Goal: Answer question/provide support: Share knowledge or assist other users

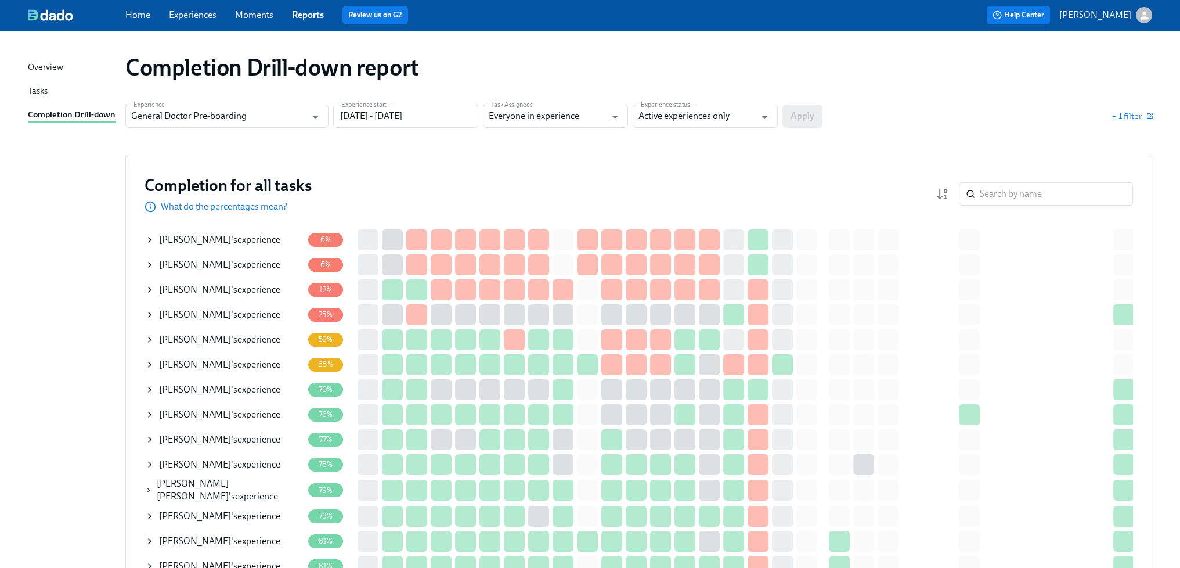
click at [229, 259] on span "[PERSON_NAME]" at bounding box center [195, 264] width 72 height 11
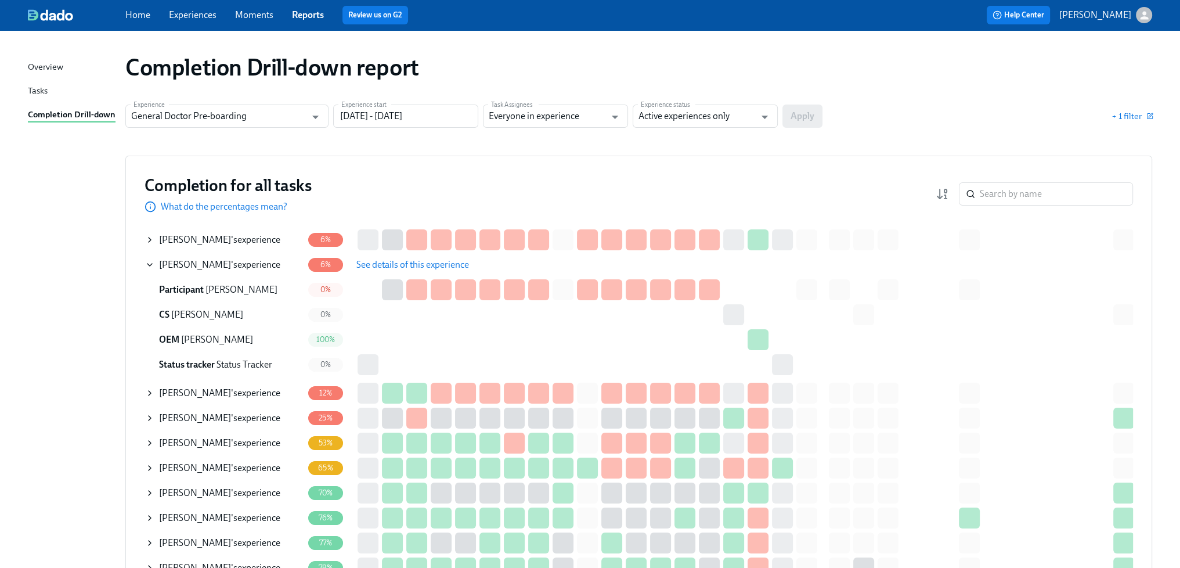
click at [404, 264] on span "See details of this experience" at bounding box center [412, 265] width 113 height 12
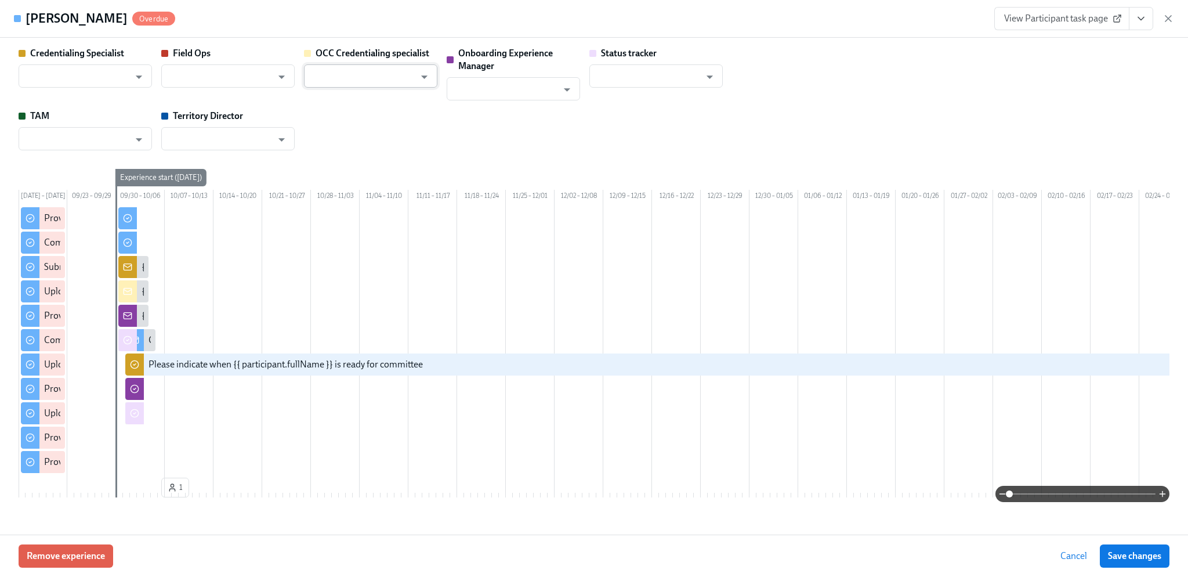
type input "[PERSON_NAME]"
type input "Rachel Wicklander"
type input "Status Tracker"
type input "Erica Hertzinger"
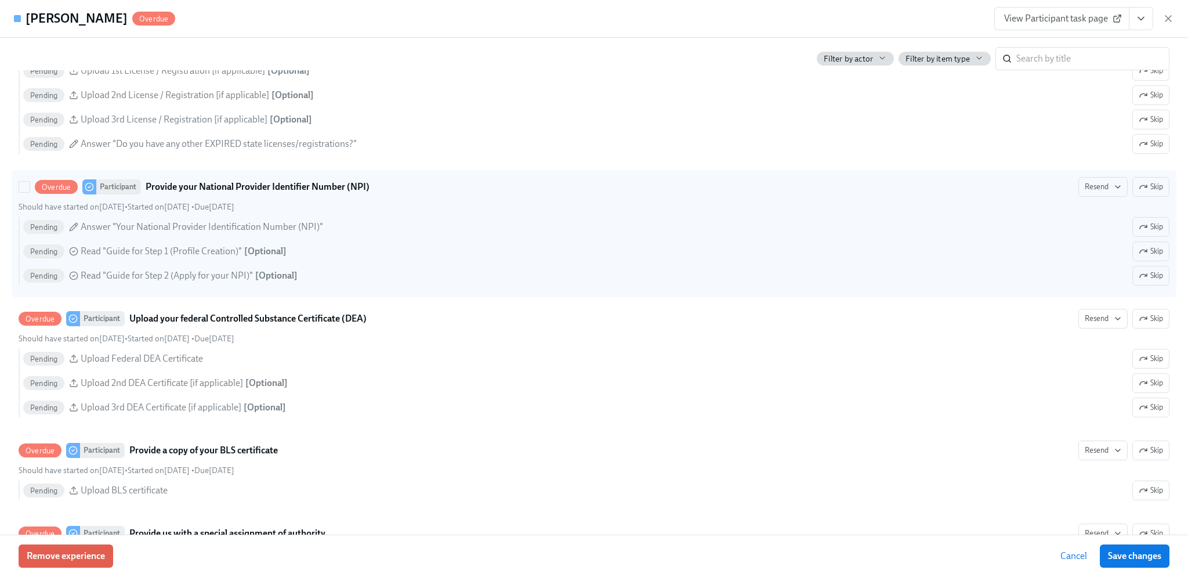
scroll to position [1161, 0]
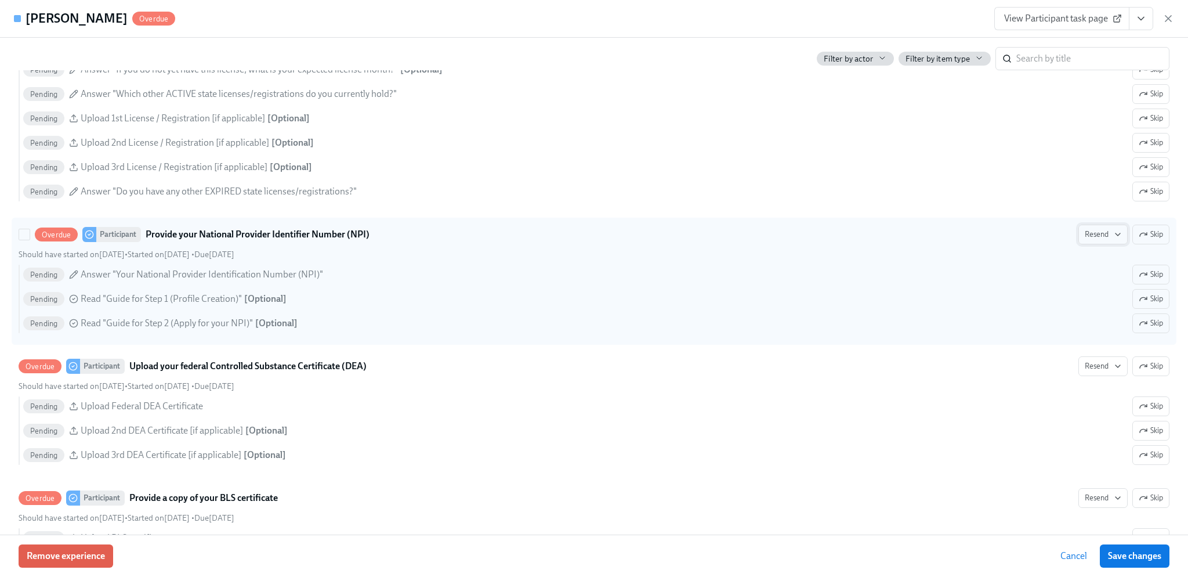
click at [1093, 240] on span "Resend" at bounding box center [1103, 235] width 37 height 12
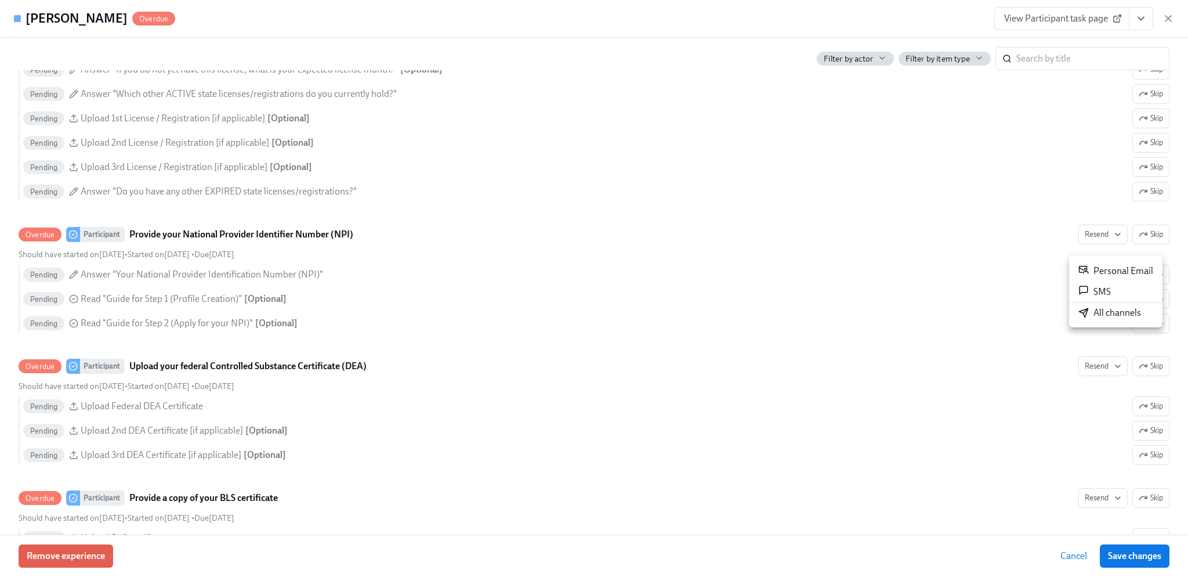
click at [813, 232] on div at bounding box center [594, 288] width 1188 height 577
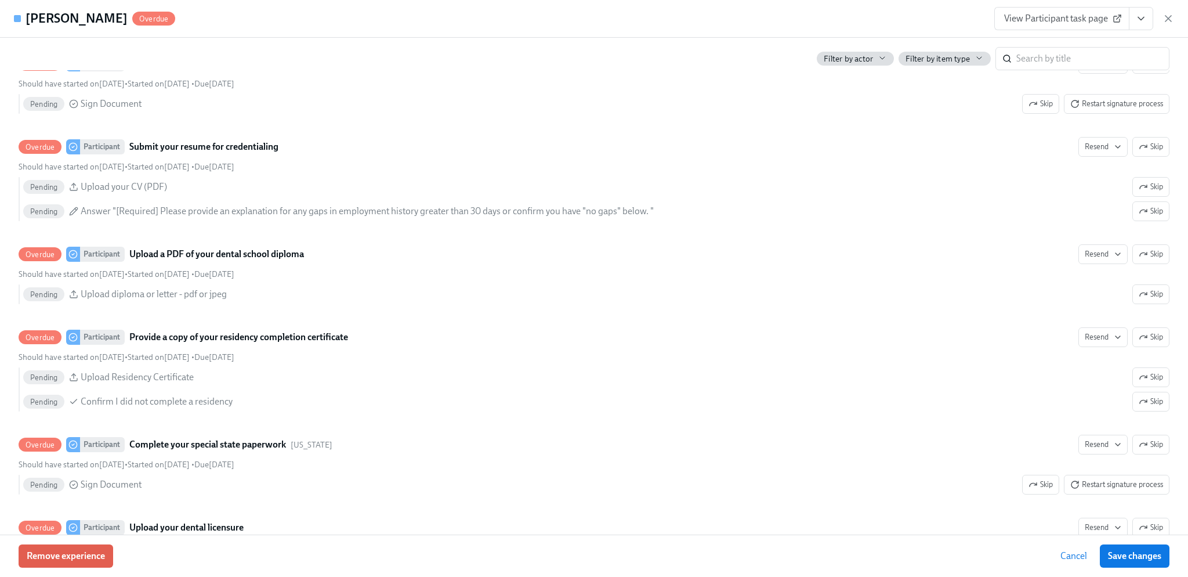
scroll to position [406, 0]
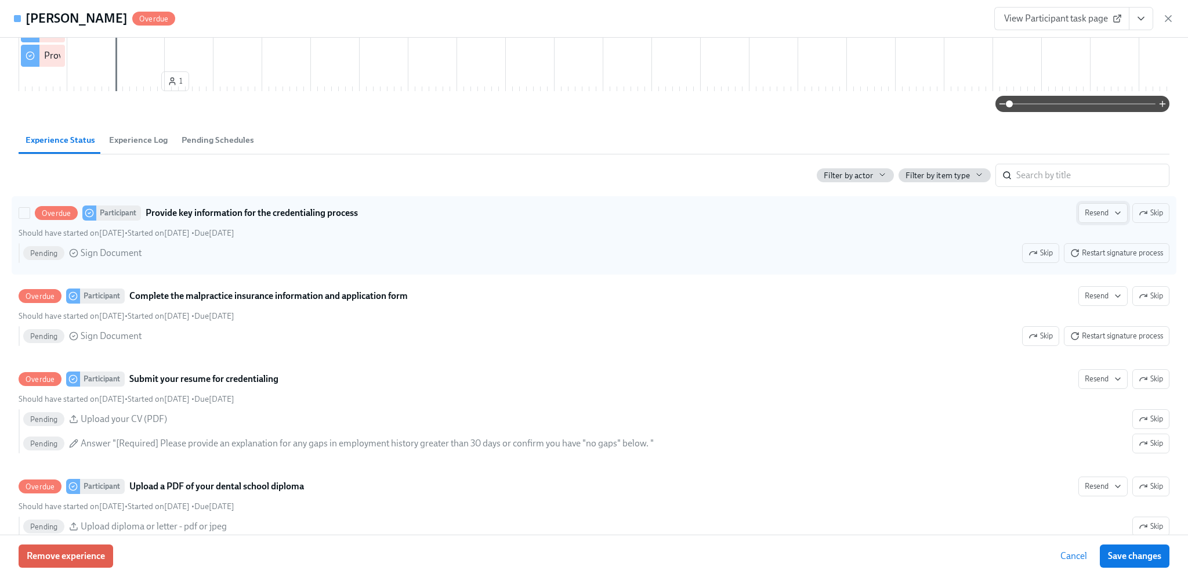
click at [1085, 219] on span "Resend" at bounding box center [1103, 213] width 37 height 12
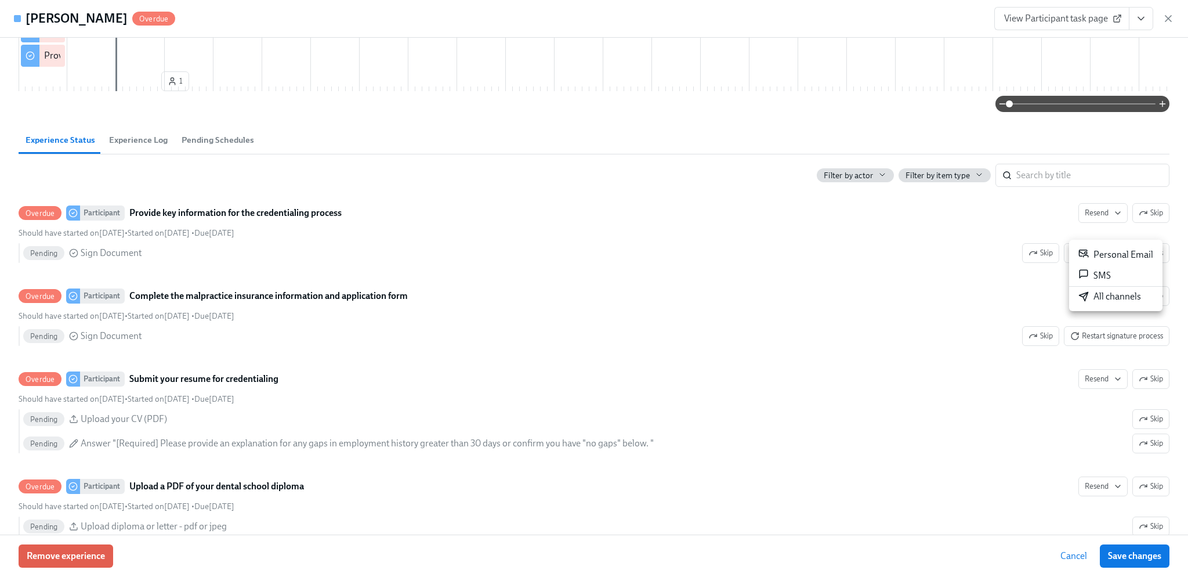
click at [1125, 291] on div "All channels" at bounding box center [1110, 296] width 63 height 13
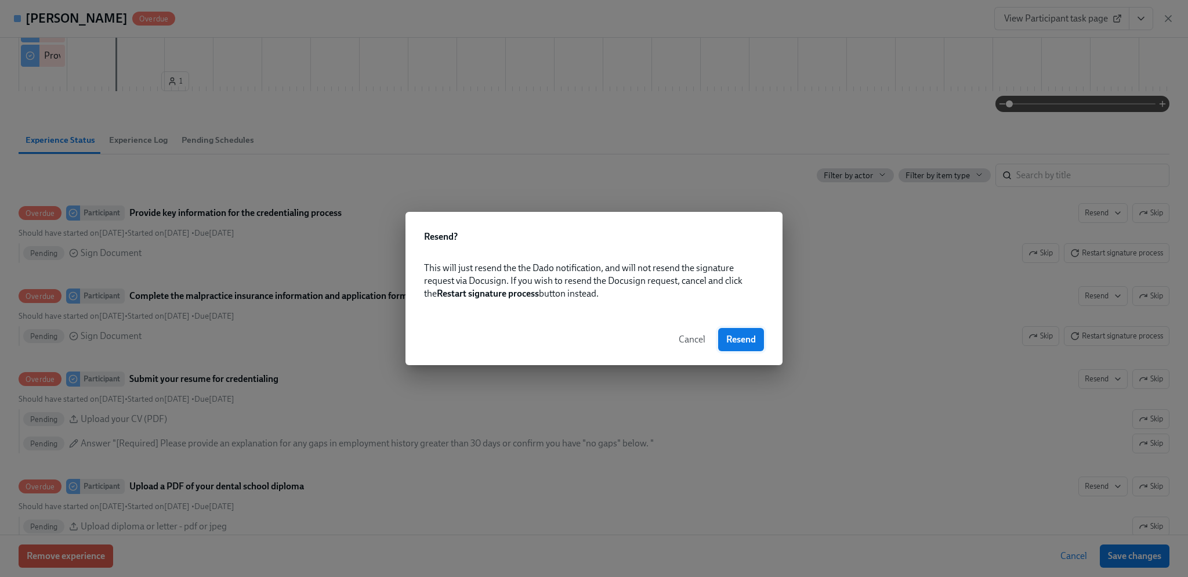
click at [747, 338] on span "Resend" at bounding box center [742, 340] width 30 height 12
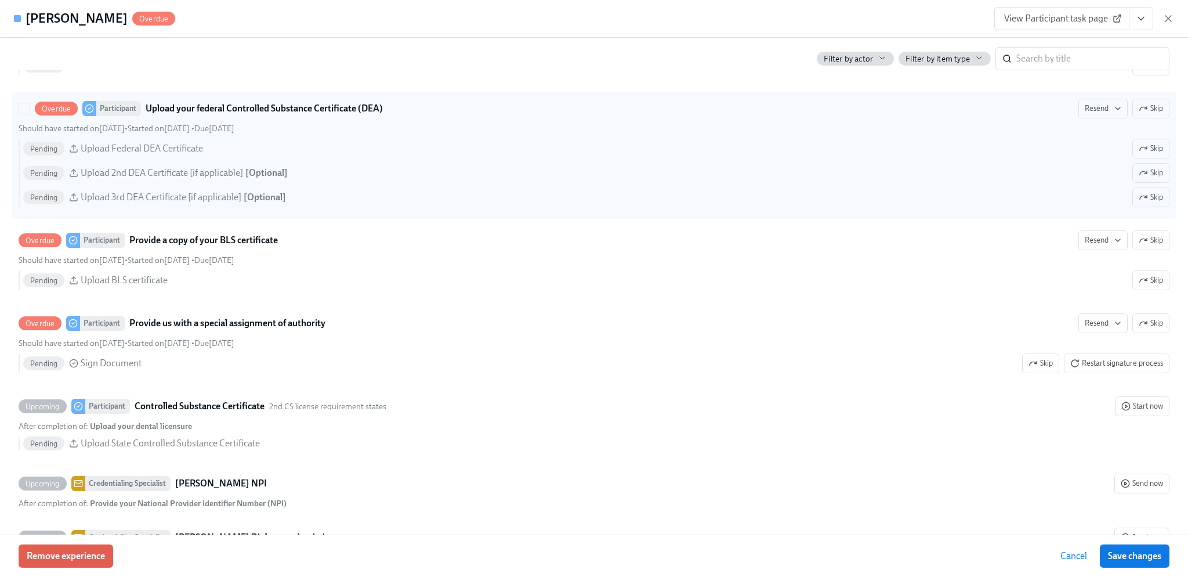
scroll to position [1451, 0]
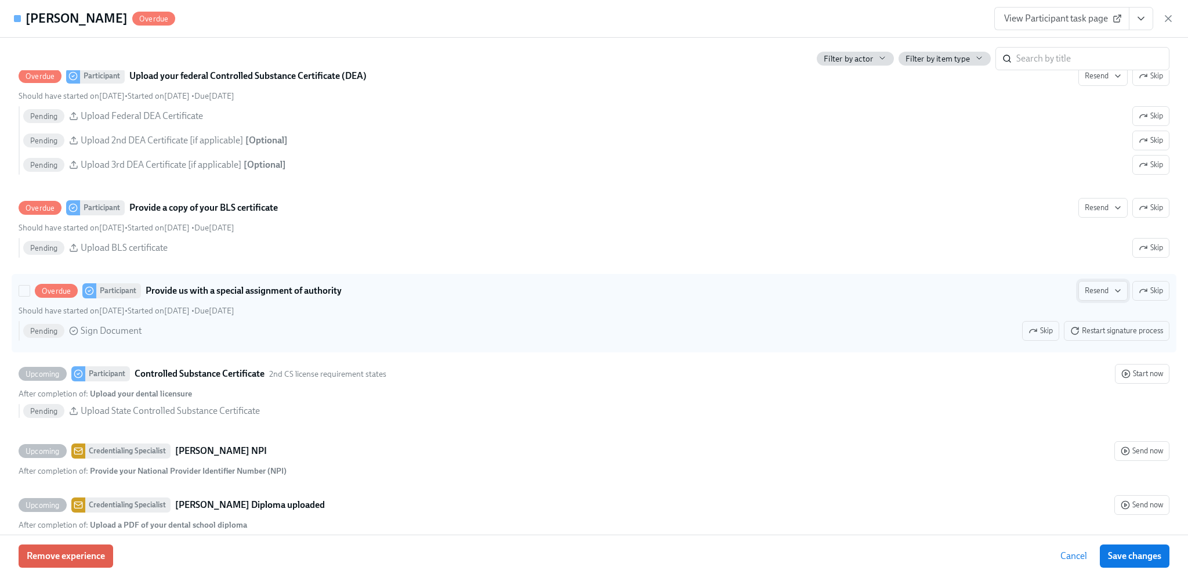
click at [1090, 297] on span "Resend" at bounding box center [1103, 291] width 37 height 12
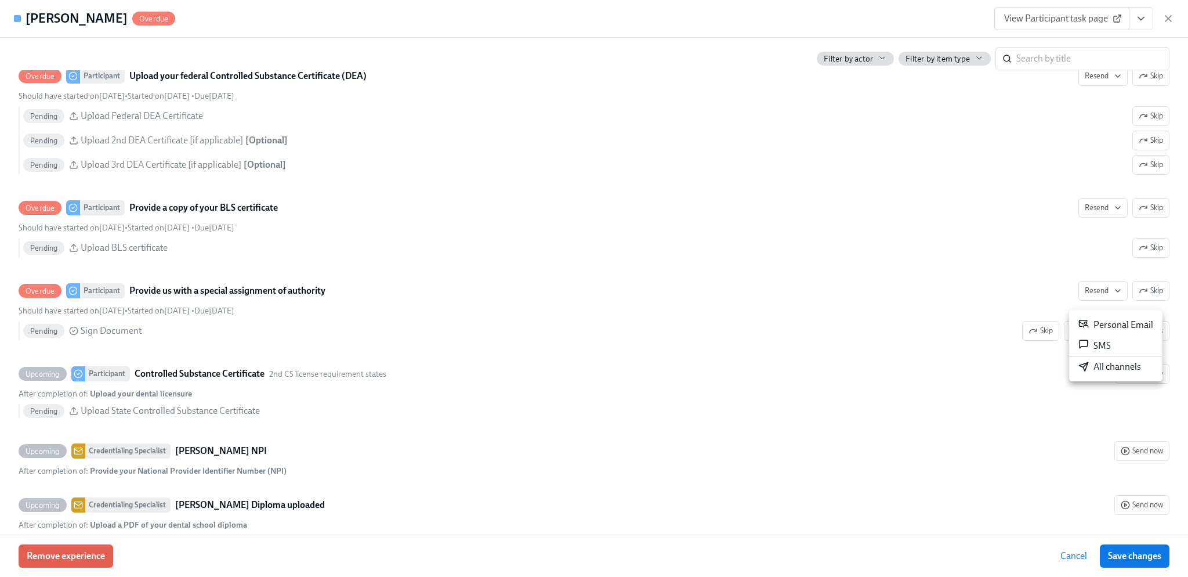
click at [1105, 368] on div "All channels" at bounding box center [1110, 366] width 63 height 13
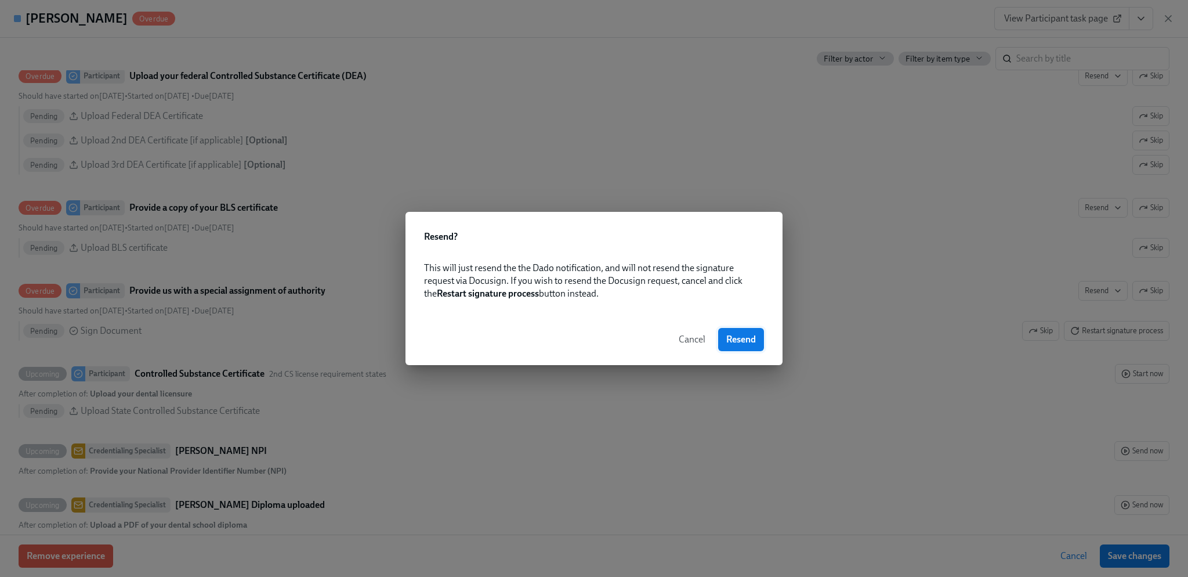
click at [739, 336] on span "Resend" at bounding box center [742, 340] width 30 height 12
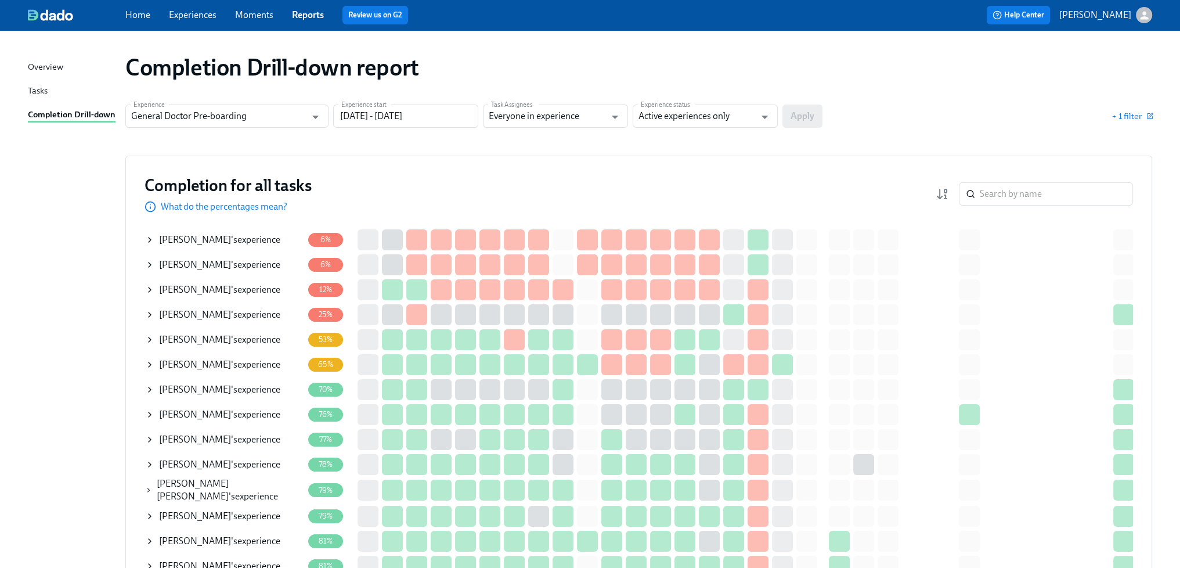
click at [221, 236] on div "Maame Antwi 's experience" at bounding box center [219, 239] width 121 height 13
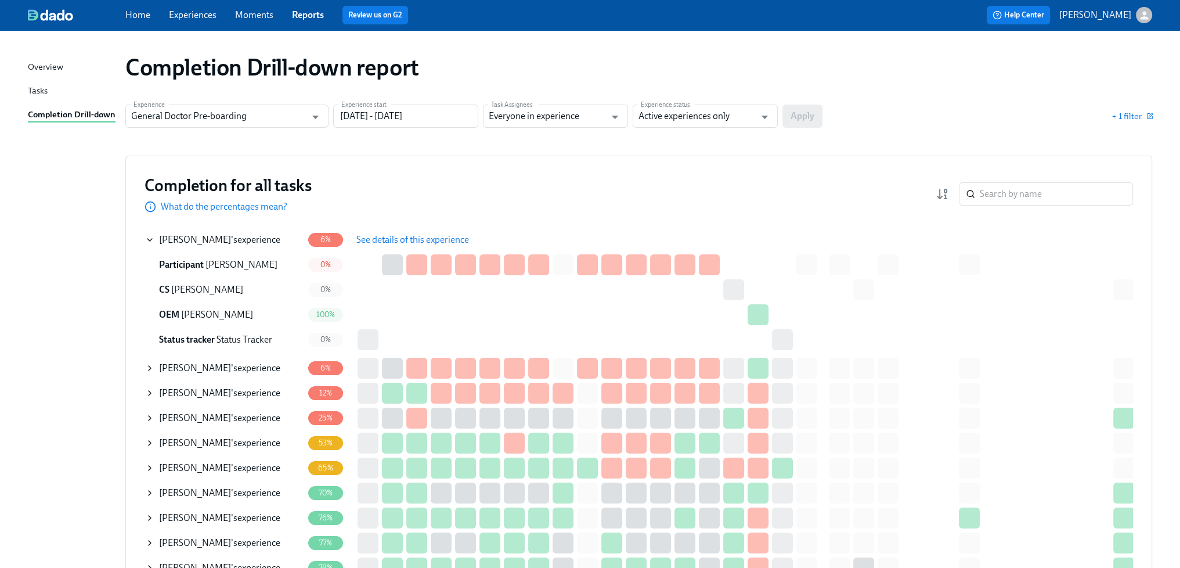
click at [385, 241] on span "See details of this experience" at bounding box center [412, 240] width 113 height 12
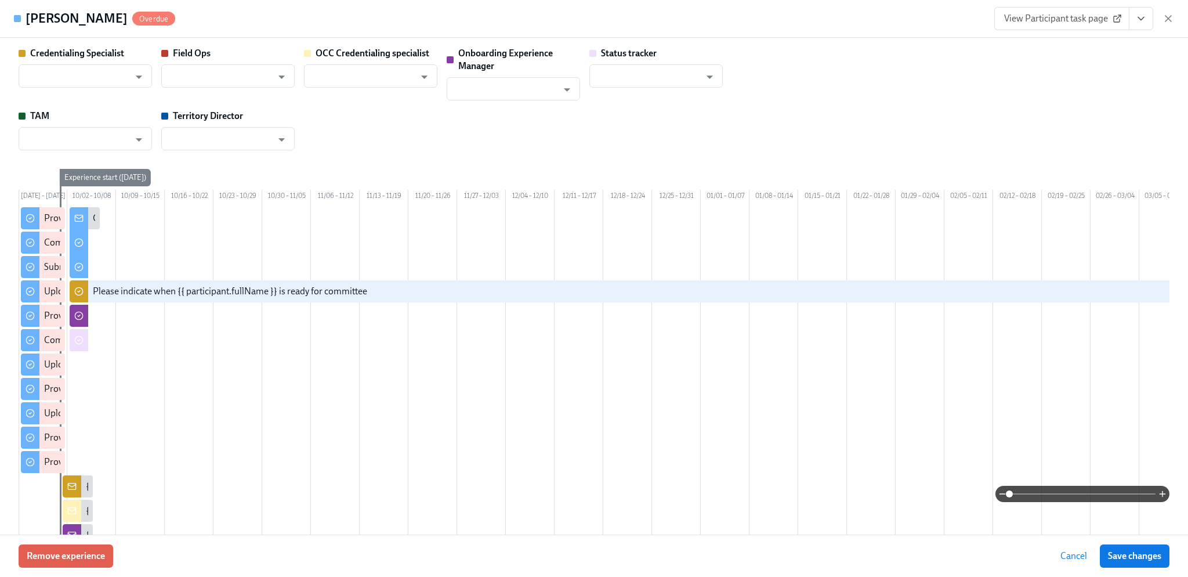
type input "[PERSON_NAME]"
type input "Rachel Wicklander"
type input "Status Tracker"
type input "Ryan King"
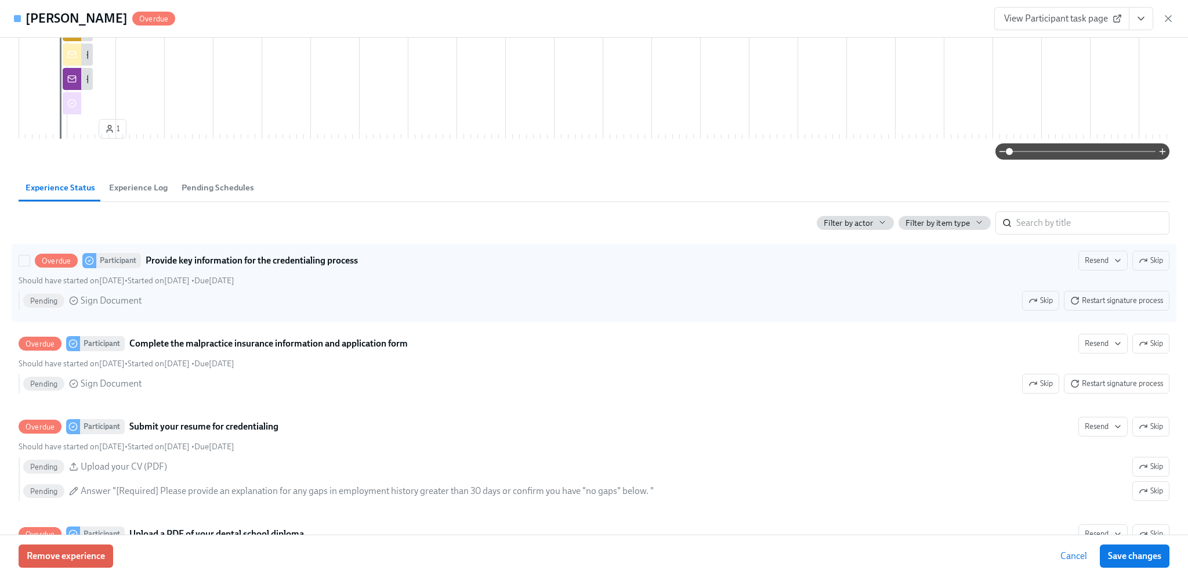
scroll to position [522, 0]
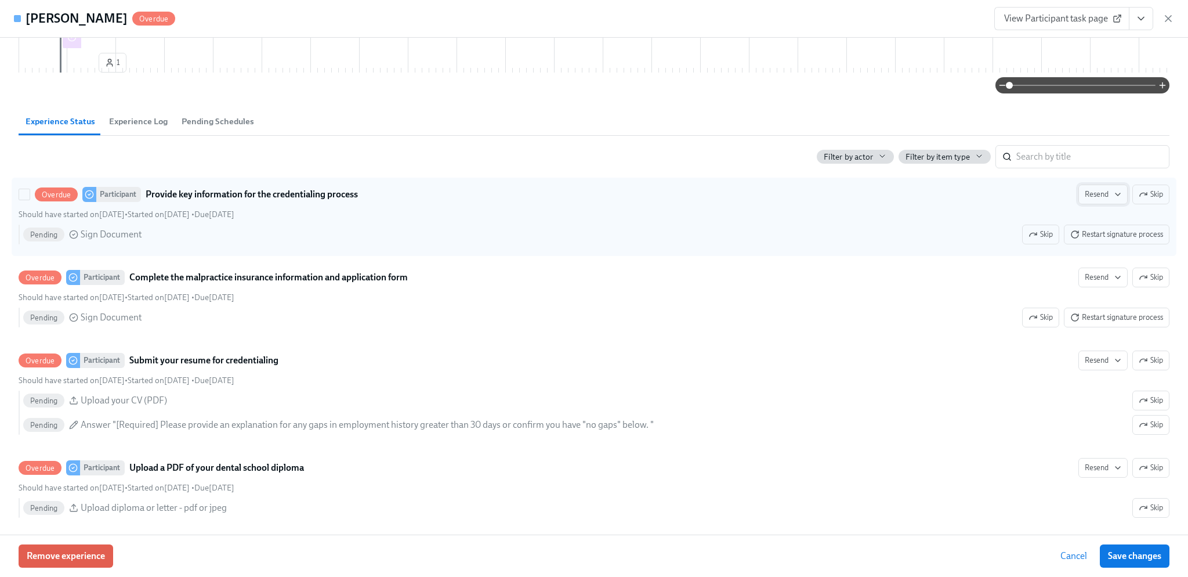
click at [1093, 200] on span "Resend" at bounding box center [1103, 195] width 37 height 12
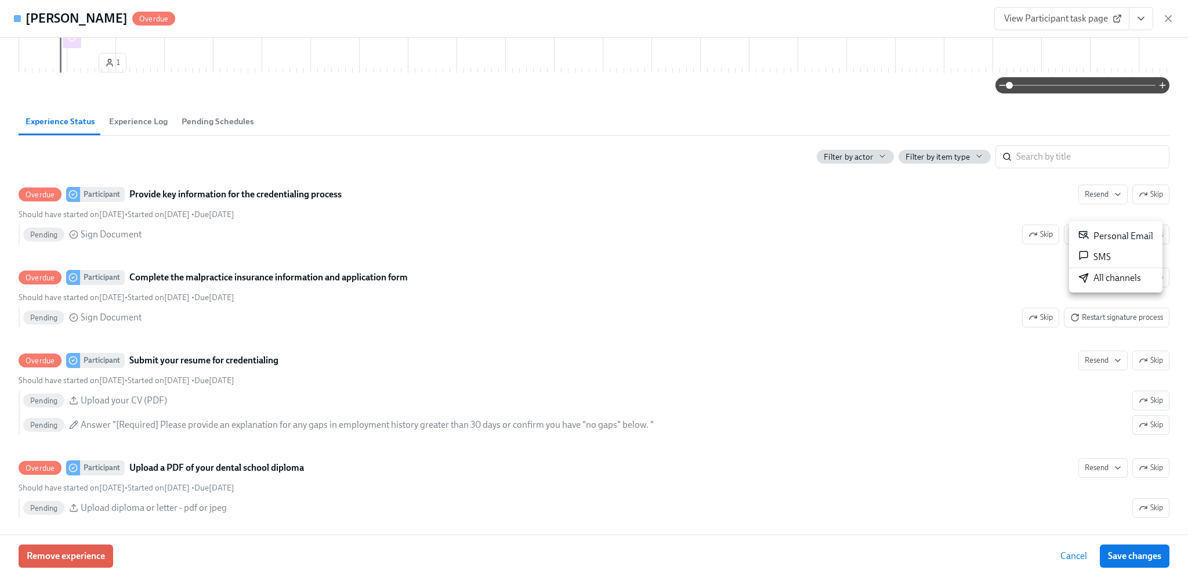
click at [1093, 284] on div "All channels" at bounding box center [1110, 278] width 63 height 13
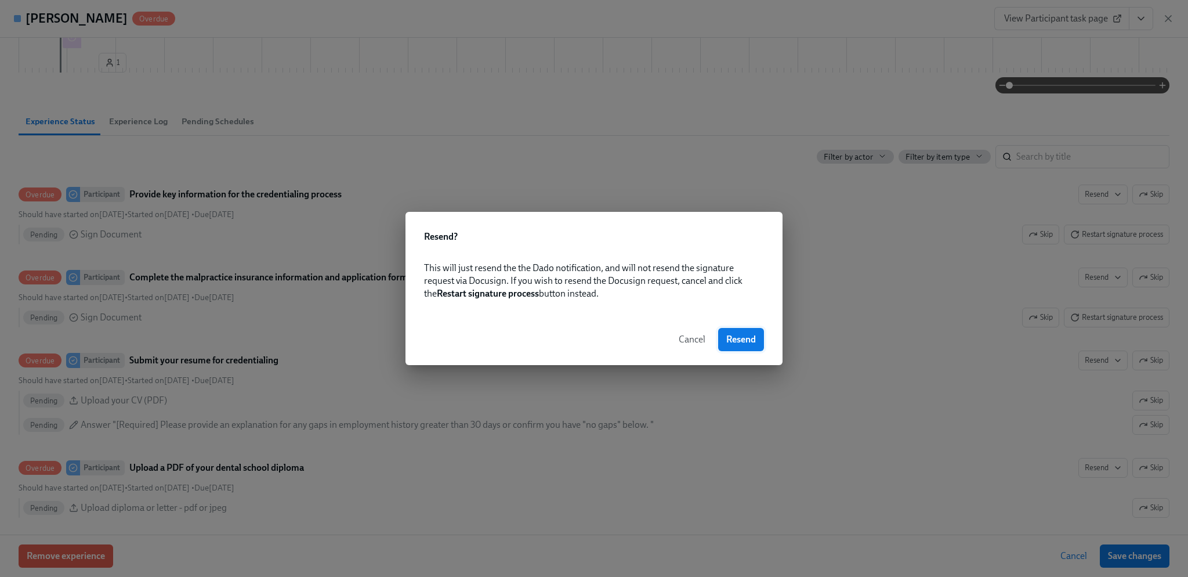
click at [735, 341] on span "Resend" at bounding box center [742, 340] width 30 height 12
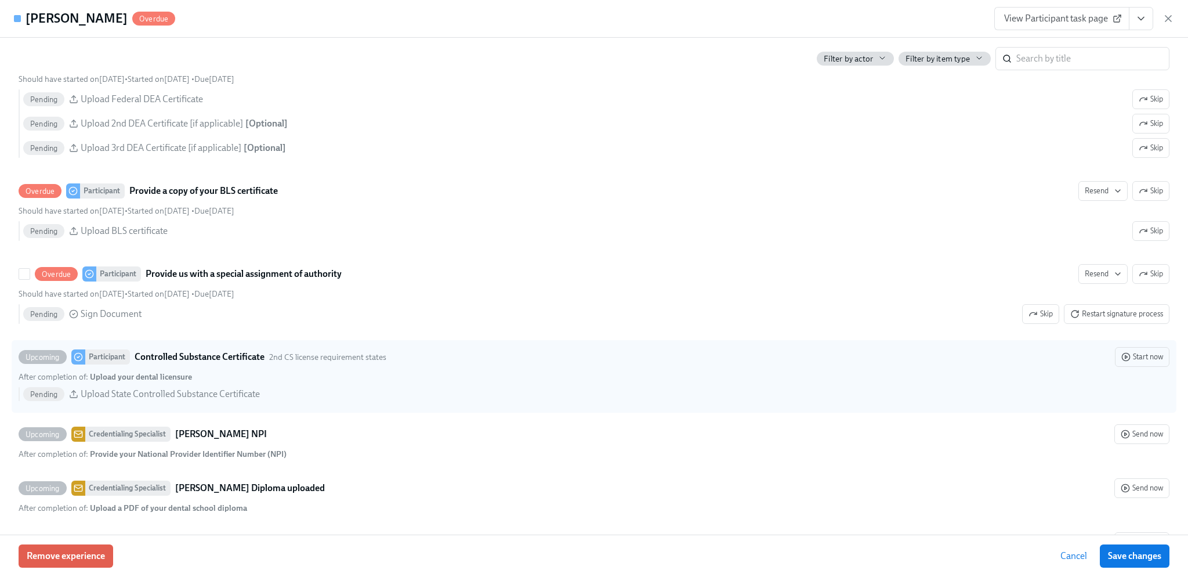
scroll to position [1567, 0]
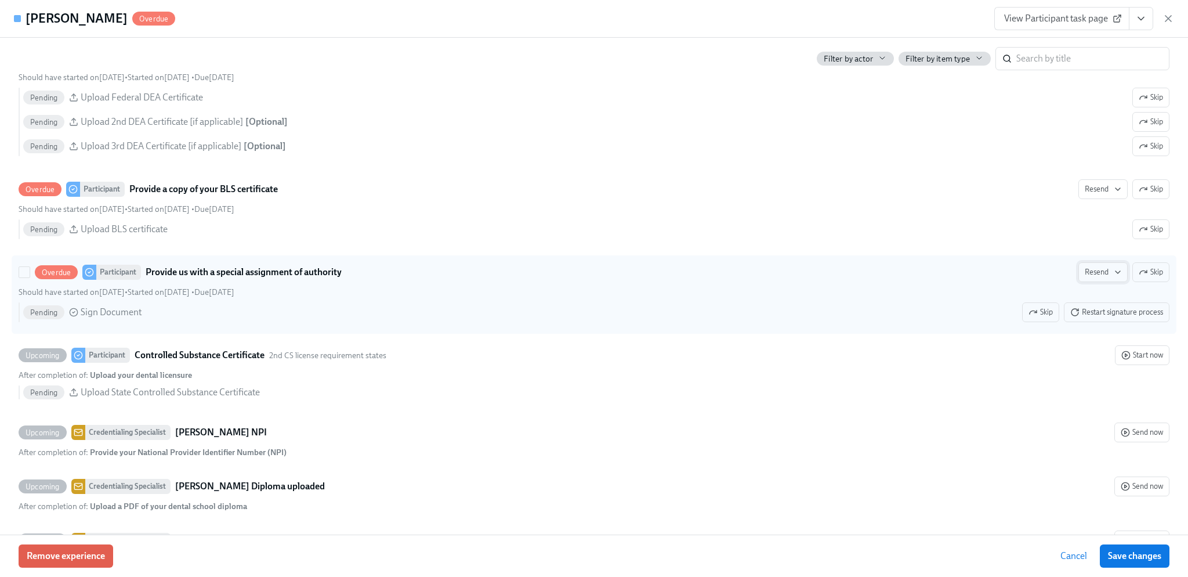
click at [1093, 278] on span "Resend" at bounding box center [1103, 272] width 37 height 12
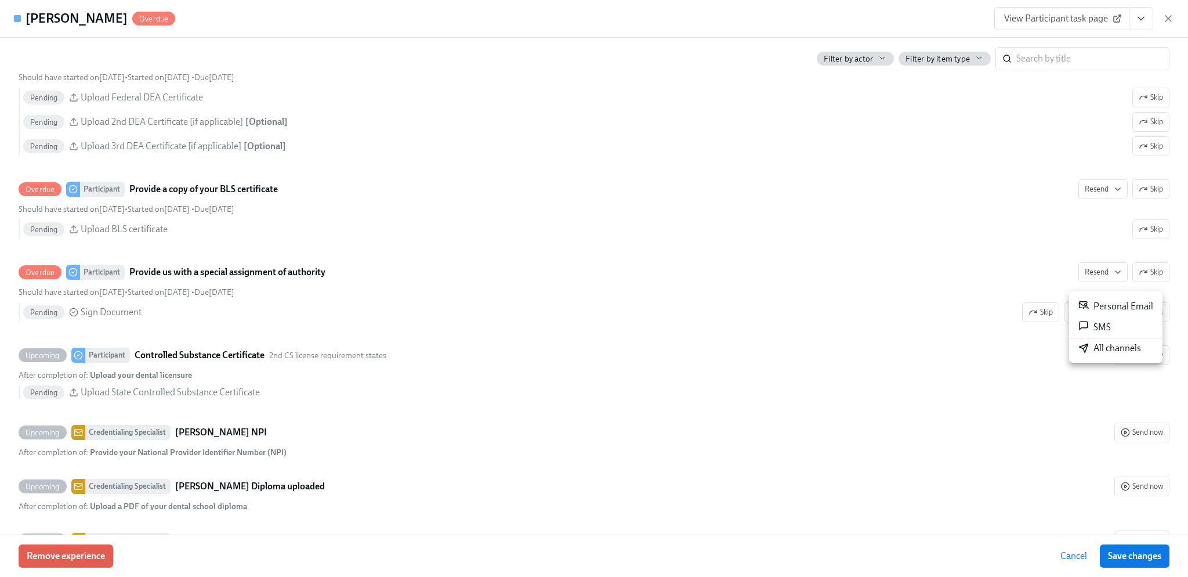
click at [1104, 343] on div "All channels" at bounding box center [1110, 348] width 63 height 13
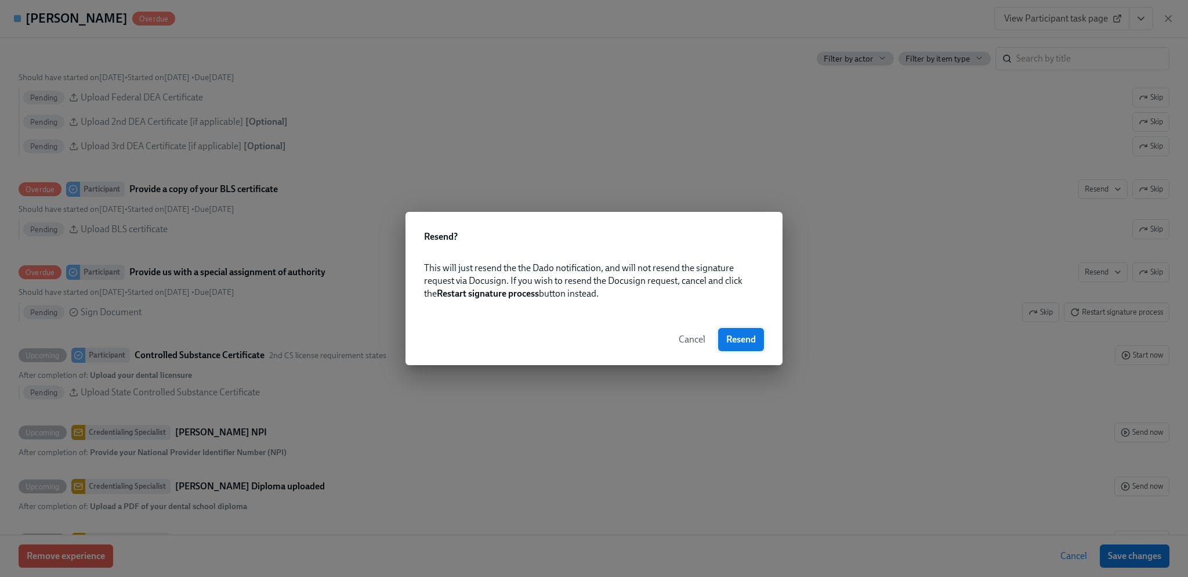
click at [757, 336] on button "Resend" at bounding box center [741, 339] width 46 height 23
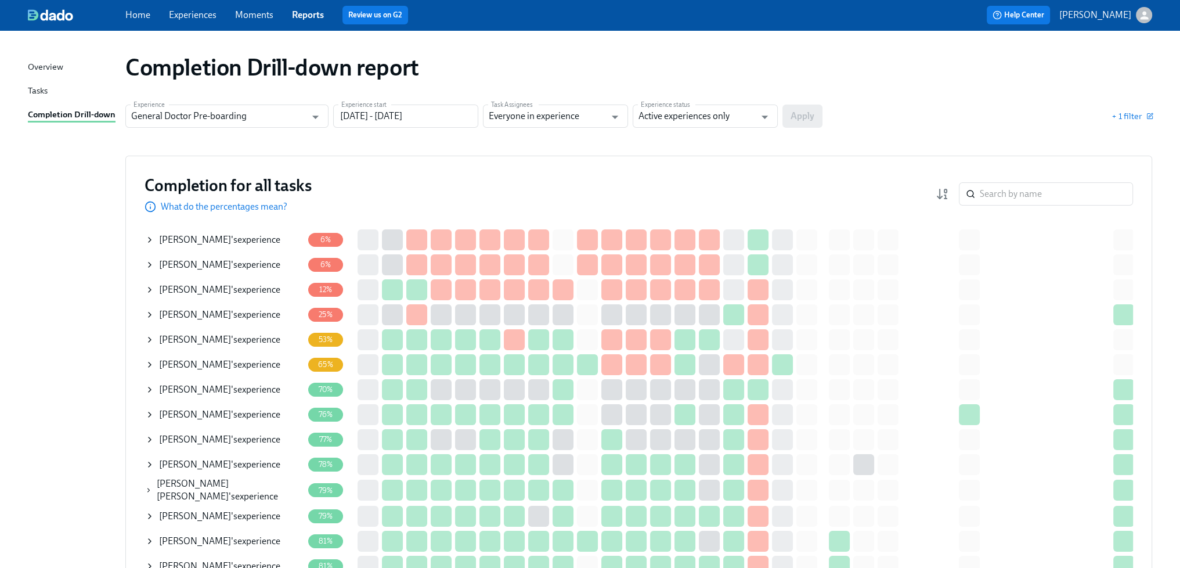
click at [234, 287] on div "[PERSON_NAME] 's experience" at bounding box center [219, 289] width 121 height 13
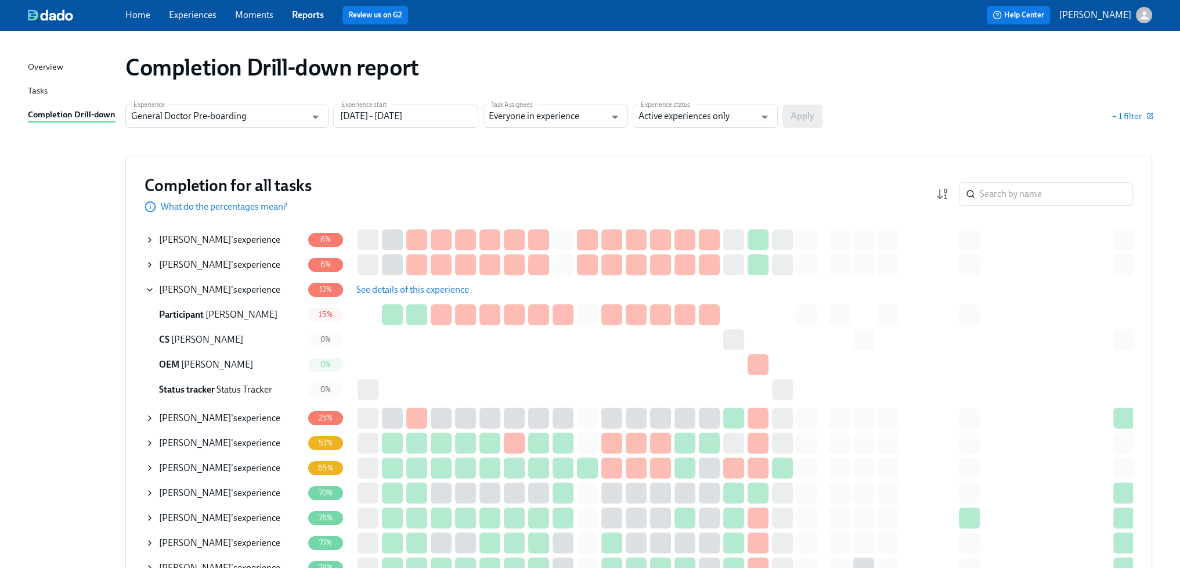
click at [409, 285] on span "See details of this experience" at bounding box center [412, 290] width 113 height 12
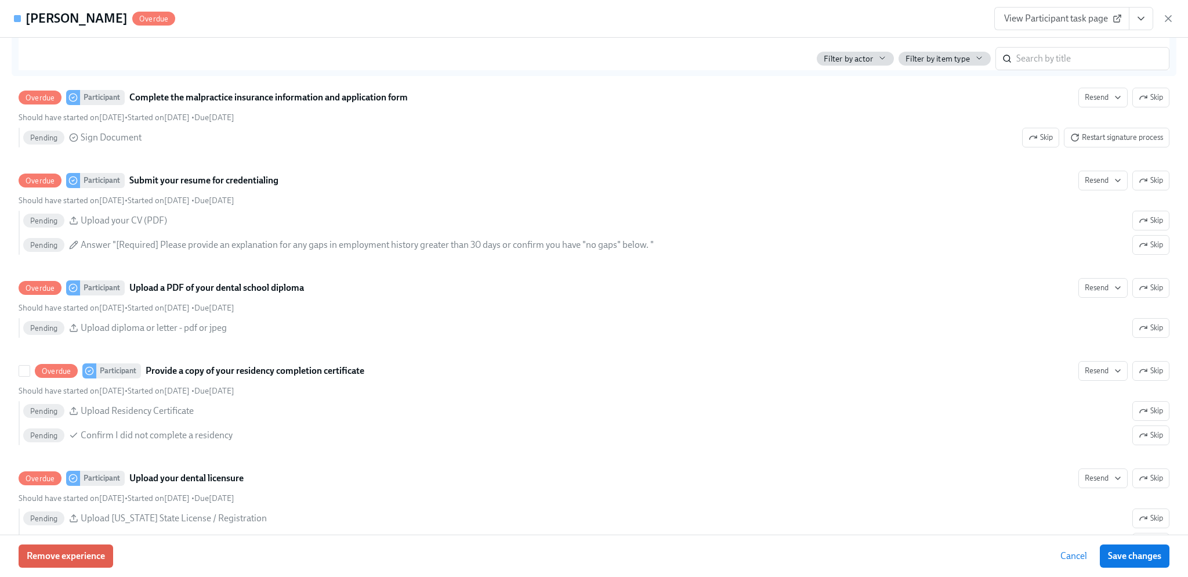
scroll to position [406, 0]
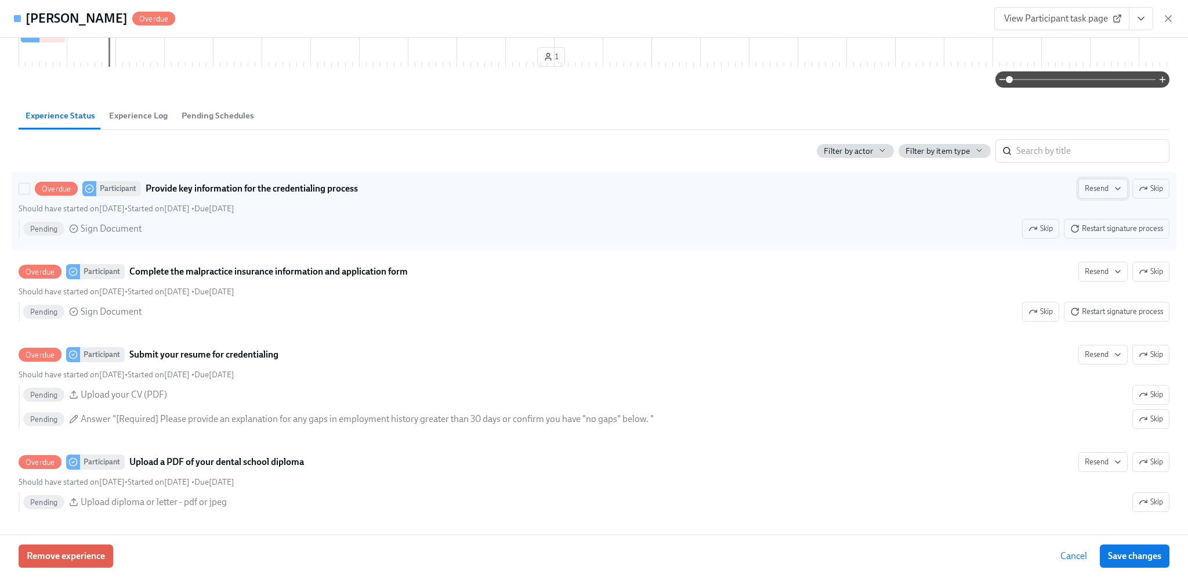
click at [1085, 194] on span "Resend" at bounding box center [1103, 189] width 37 height 12
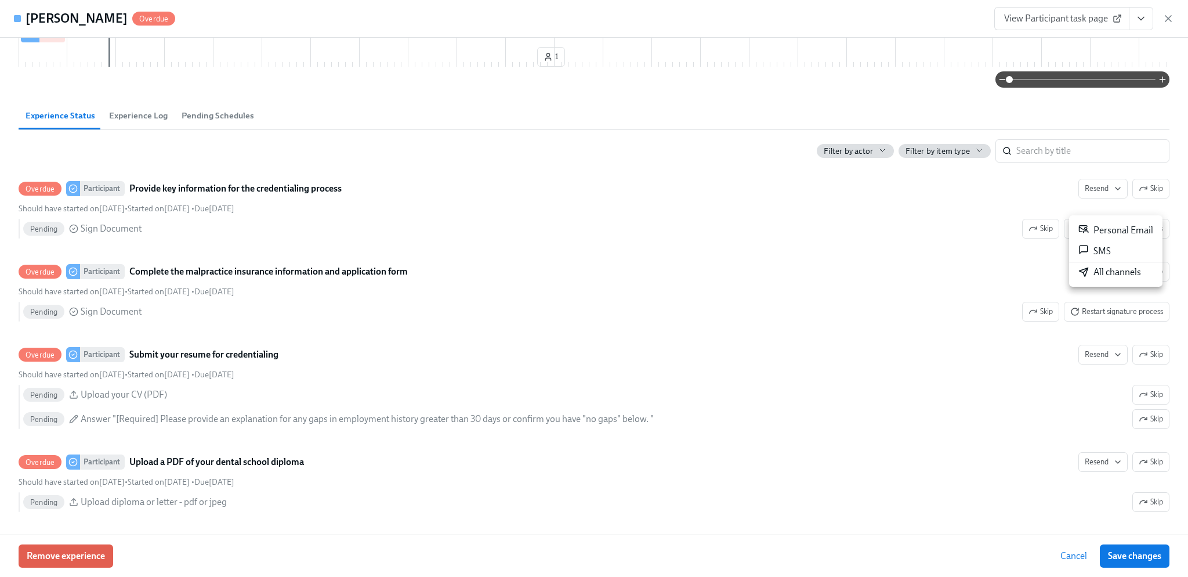
click at [1100, 271] on div "All channels" at bounding box center [1110, 272] width 63 height 13
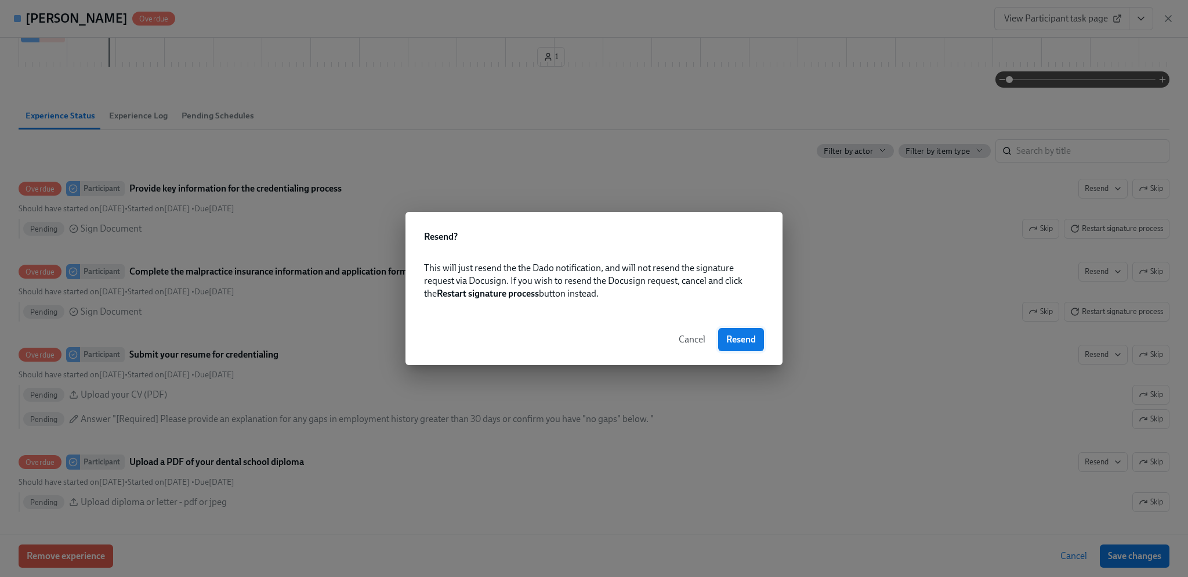
click at [750, 342] on span "Resend" at bounding box center [742, 340] width 30 height 12
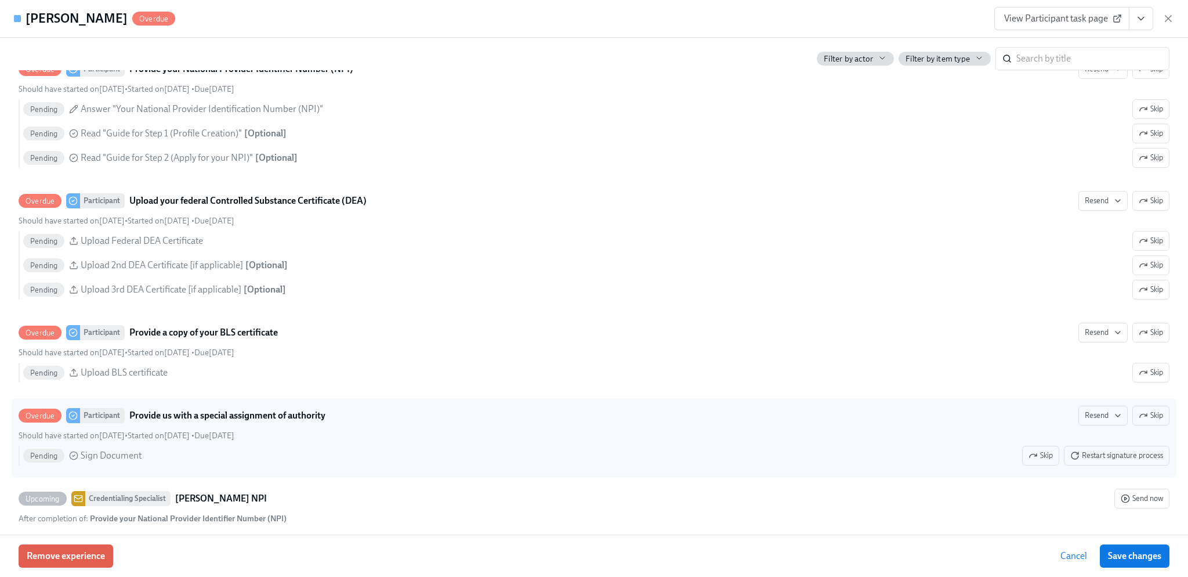
scroll to position [1335, 0]
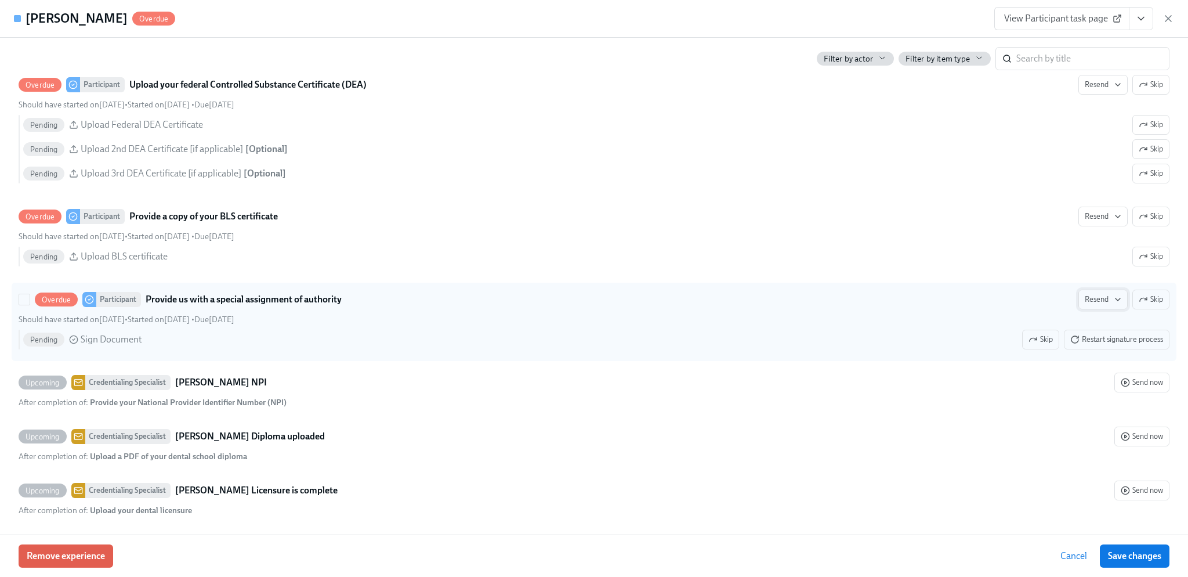
click at [1103, 305] on span "Resend" at bounding box center [1103, 300] width 37 height 12
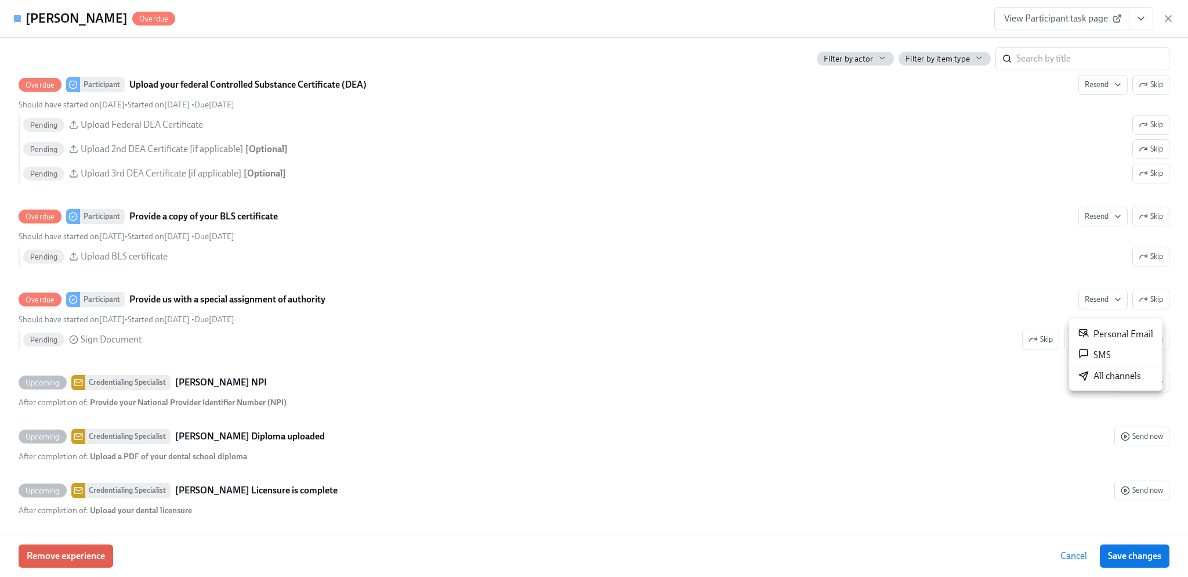
click at [1109, 377] on div "All channels" at bounding box center [1110, 376] width 63 height 13
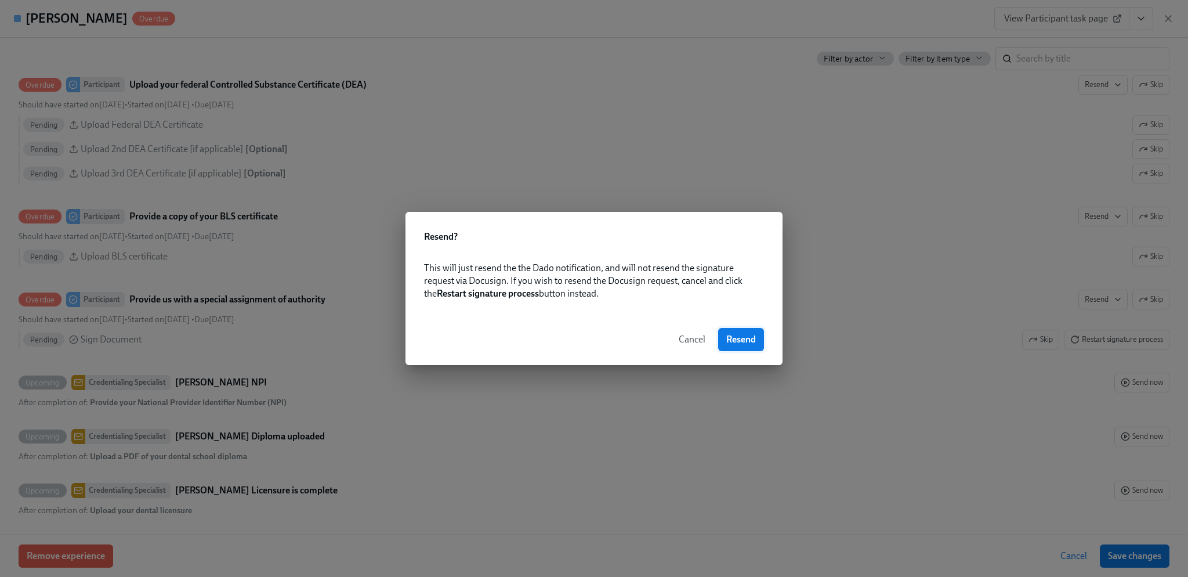
click at [740, 345] on button "Resend" at bounding box center [741, 339] width 46 height 23
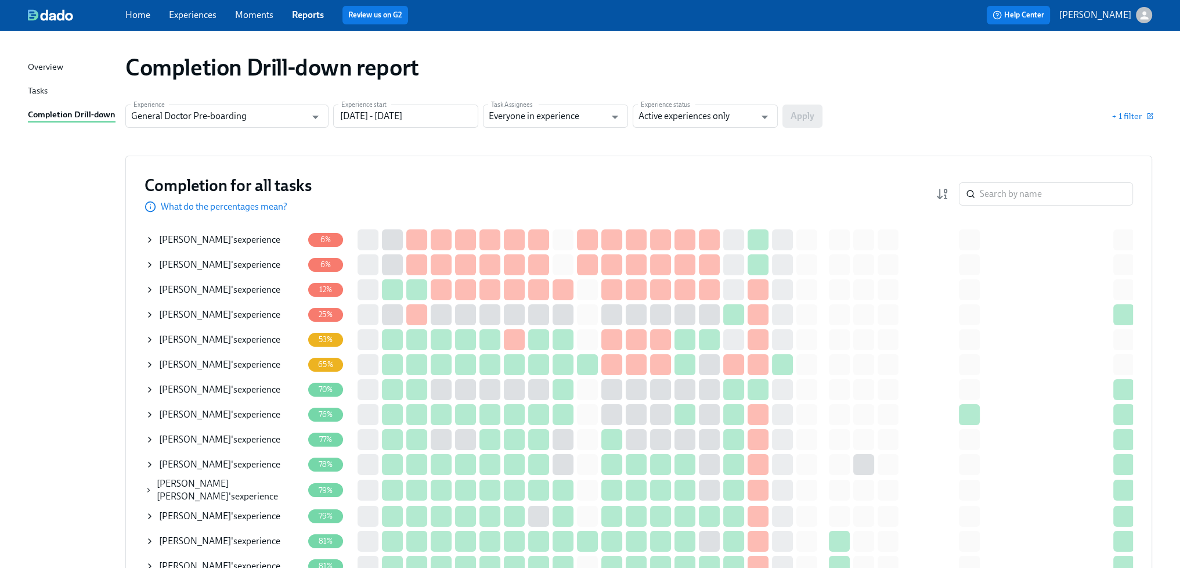
click at [237, 238] on div "Maame Antwi 's experience" at bounding box center [219, 239] width 121 height 13
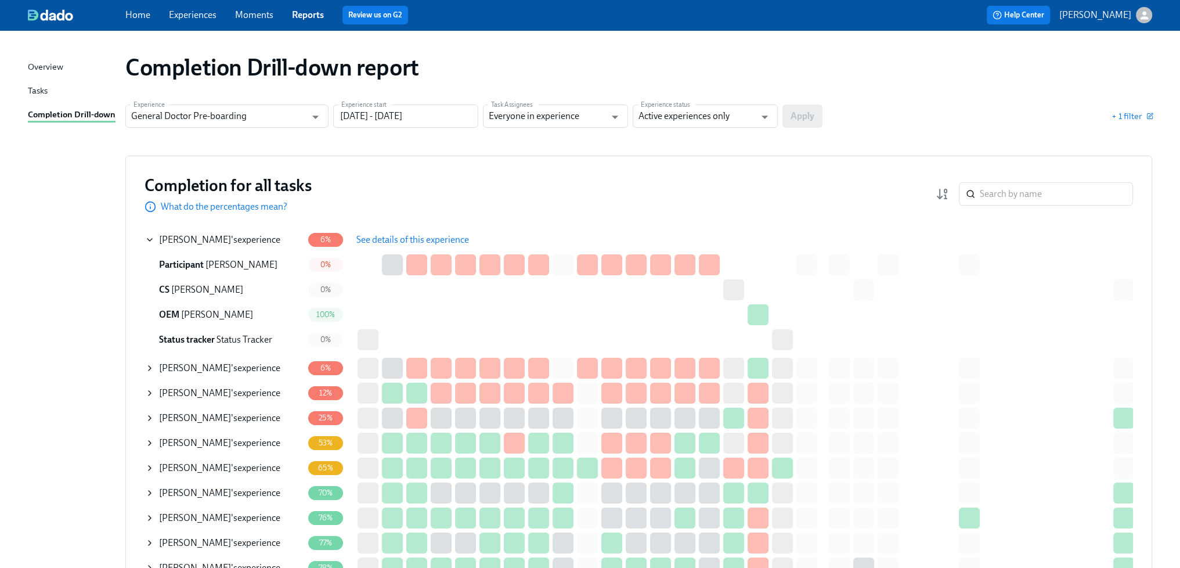
click at [375, 244] on span "See details of this experience" at bounding box center [412, 240] width 113 height 12
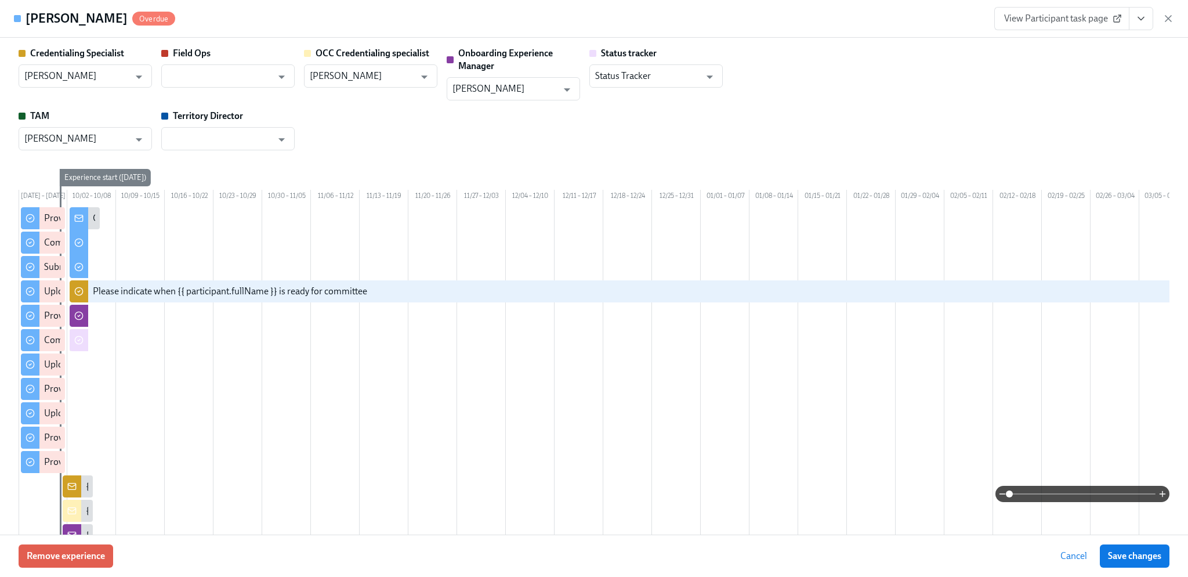
type input "[PERSON_NAME]"
type input "Rachel Wicklander"
type input "Status Tracker"
type input "Ryan King"
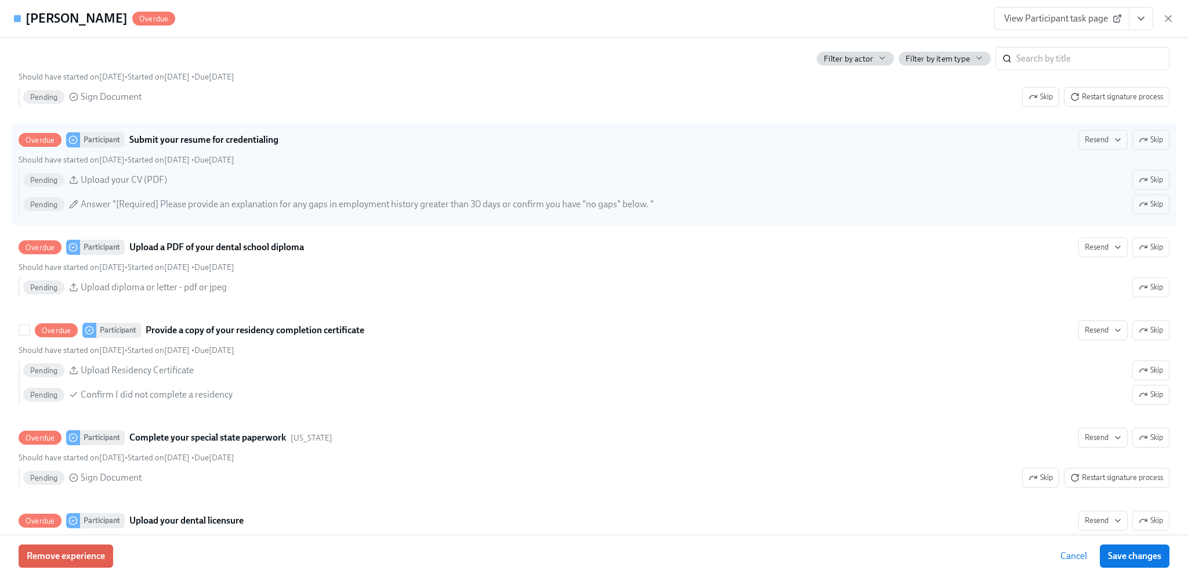
scroll to position [580, 0]
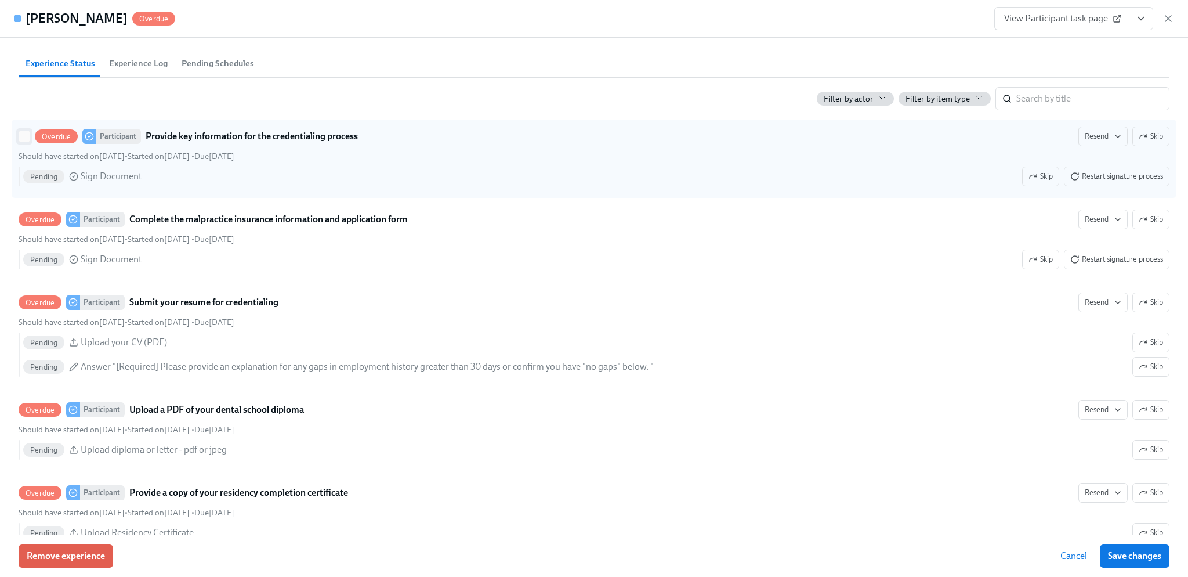
click at [19, 142] on input "Overdue Participant Provide key information for the credentialing process Resen…" at bounding box center [24, 136] width 10 height 10
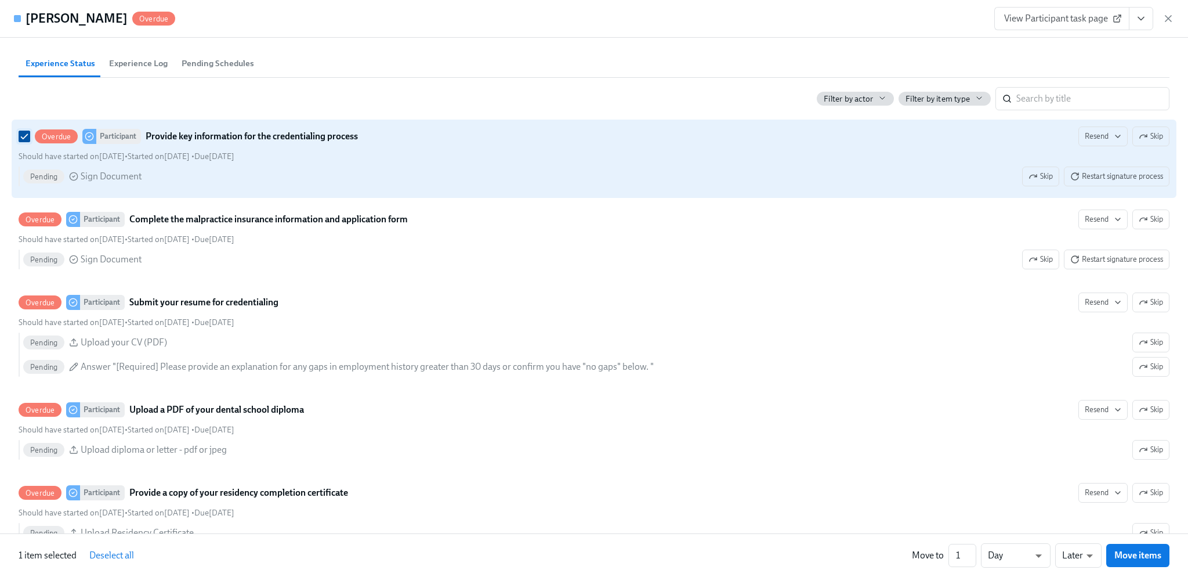
click at [20, 142] on input "Overdue Participant Provide key information for the credentialing process Resen…" at bounding box center [24, 136] width 10 height 10
checkbox input "false"
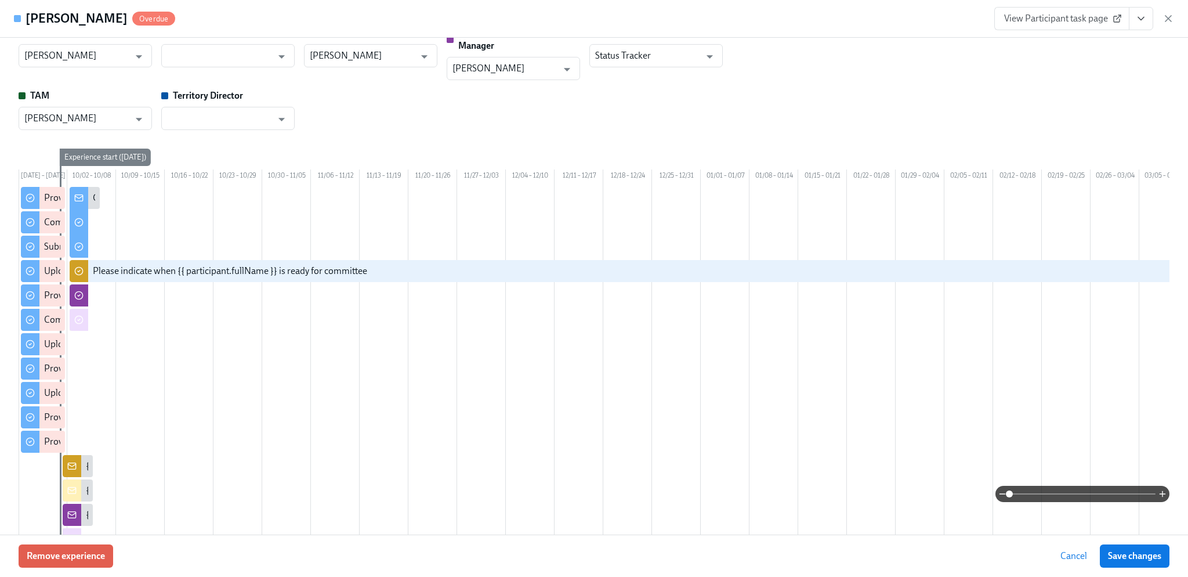
scroll to position [0, 0]
